Goal: Information Seeking & Learning: Understand process/instructions

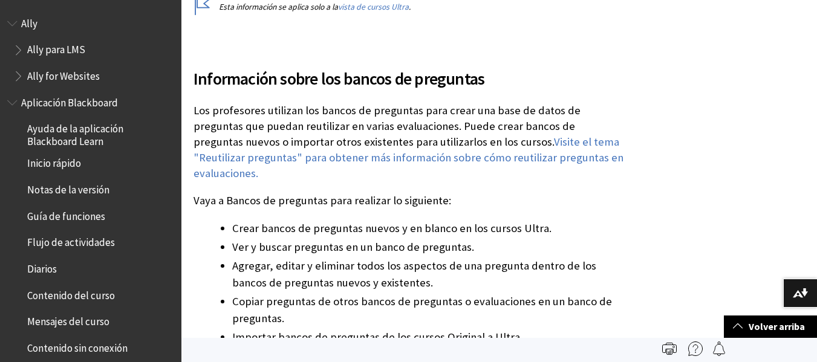
scroll to position [1832, 0]
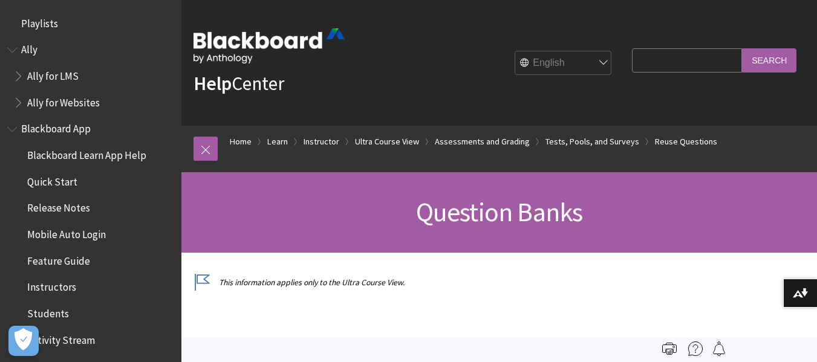
scroll to position [2035, 0]
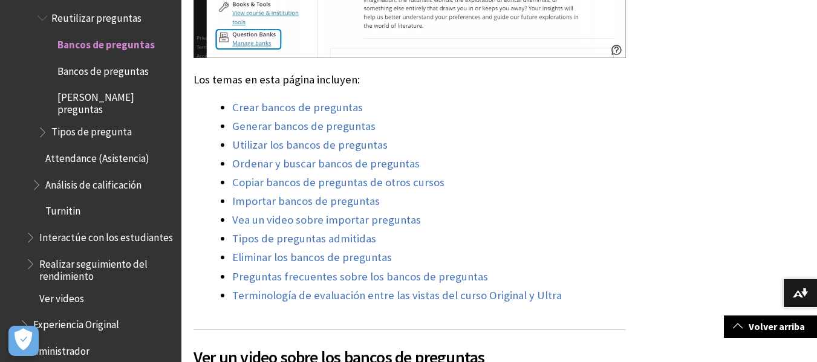
scroll to position [919, 0]
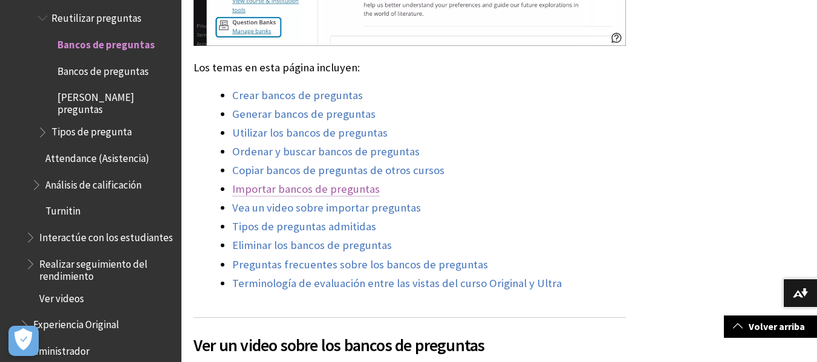
click at [304, 182] on link "Importar bancos de preguntas" at bounding box center [306, 189] width 148 height 15
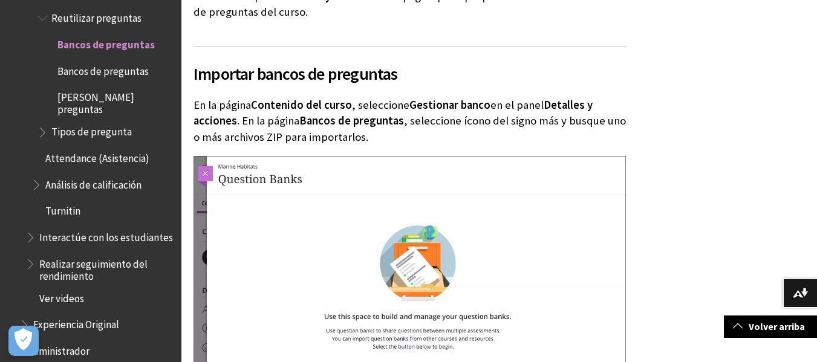
scroll to position [6633, 0]
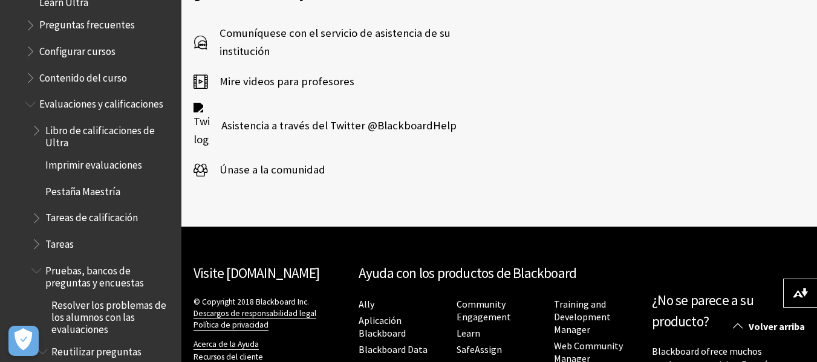
scroll to position [9646, 0]
